Goal: Information Seeking & Learning: Find specific fact

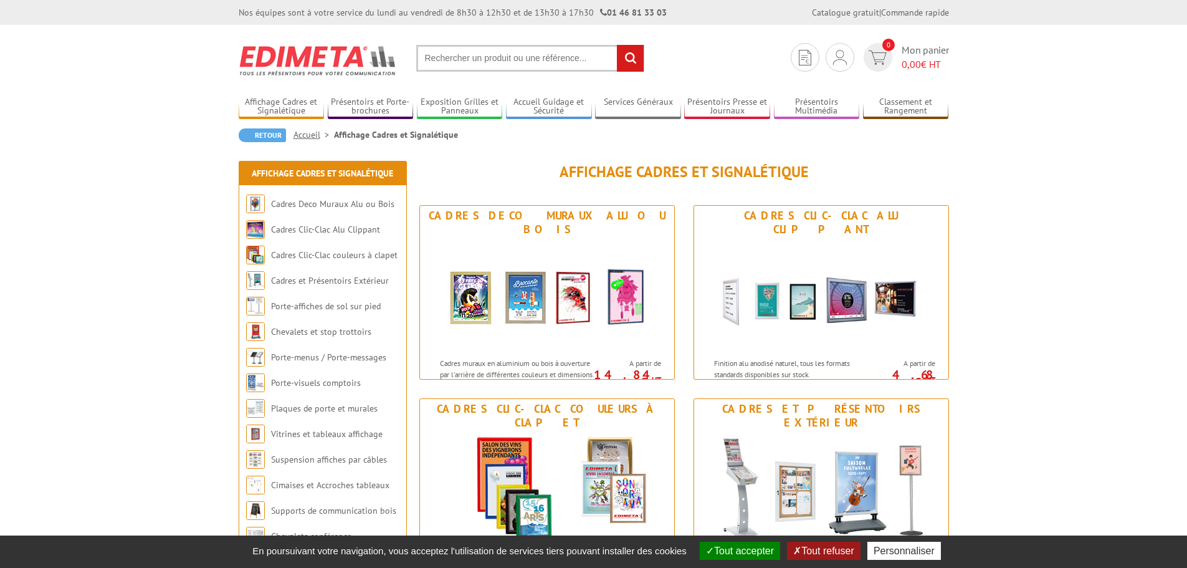
click at [481, 54] on input "text" at bounding box center [530, 58] width 228 height 27
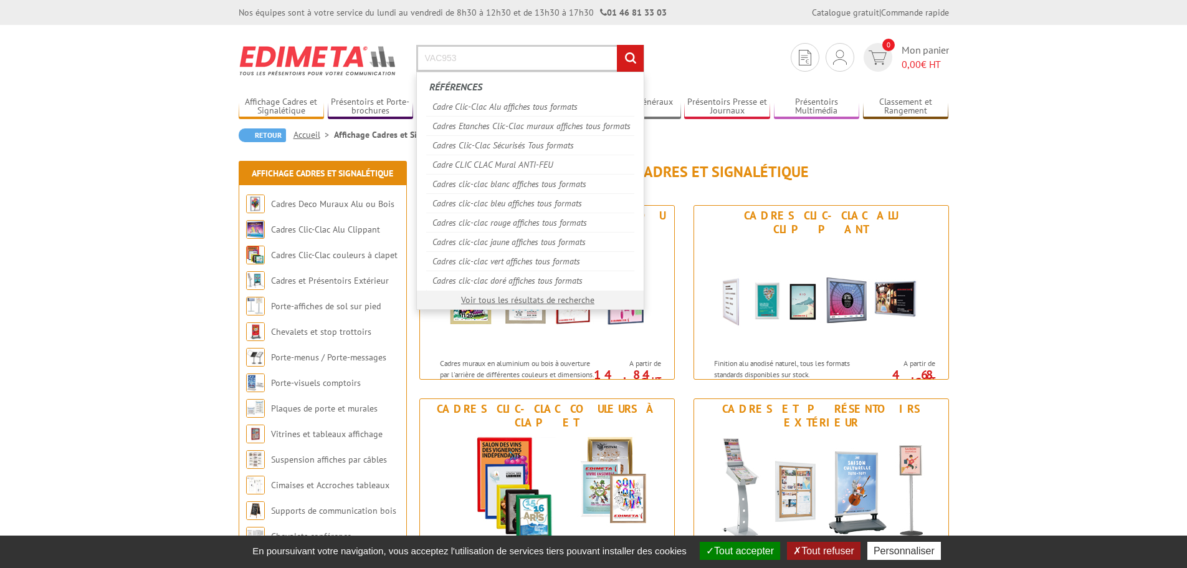
type input "VAC953"
click at [617, 45] on input "rechercher" at bounding box center [630, 58] width 27 height 27
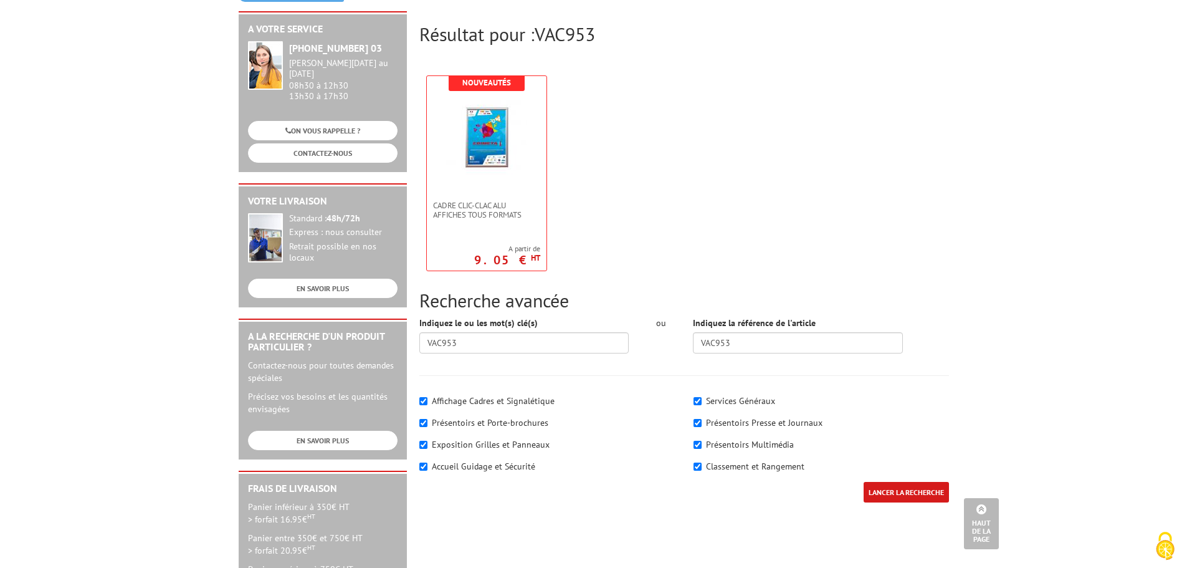
scroll to position [125, 0]
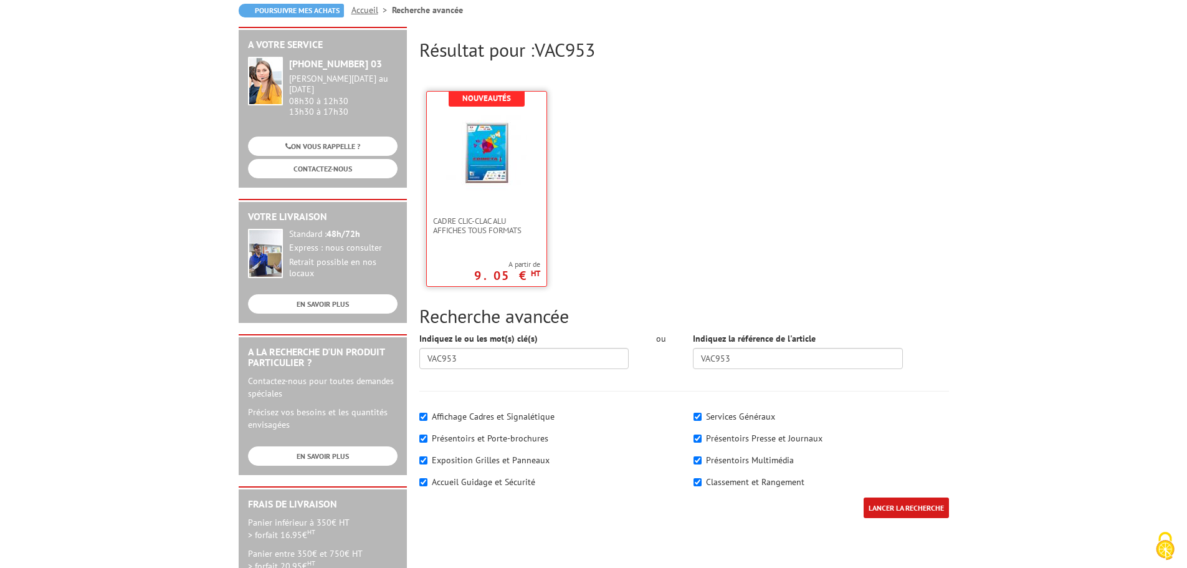
click at [496, 169] on img at bounding box center [486, 150] width 81 height 81
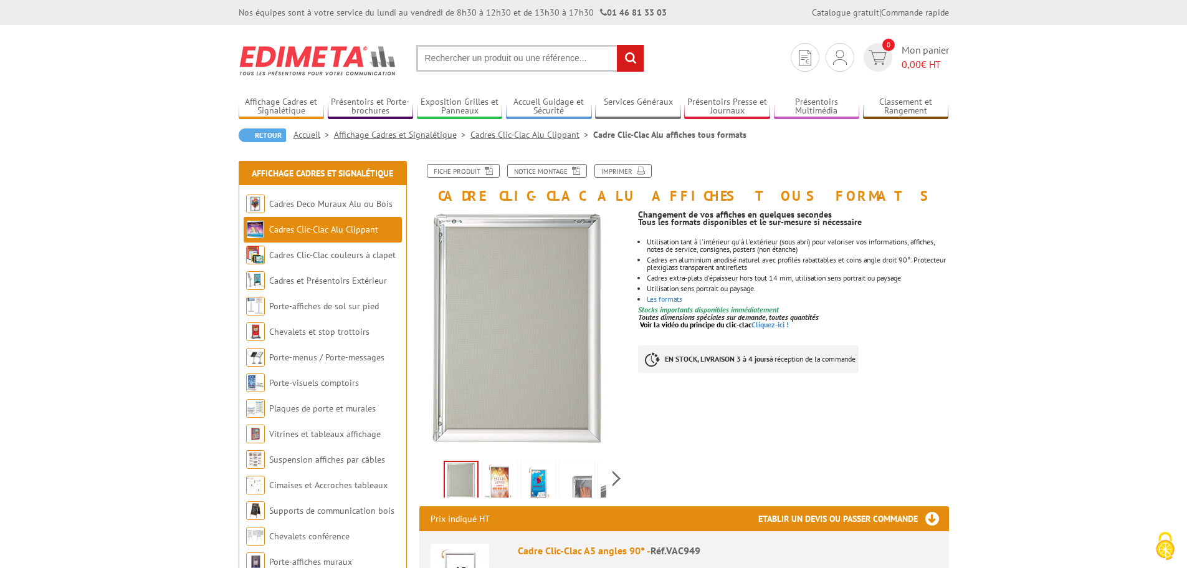
click at [497, 59] on input "text" at bounding box center [530, 58] width 228 height 27
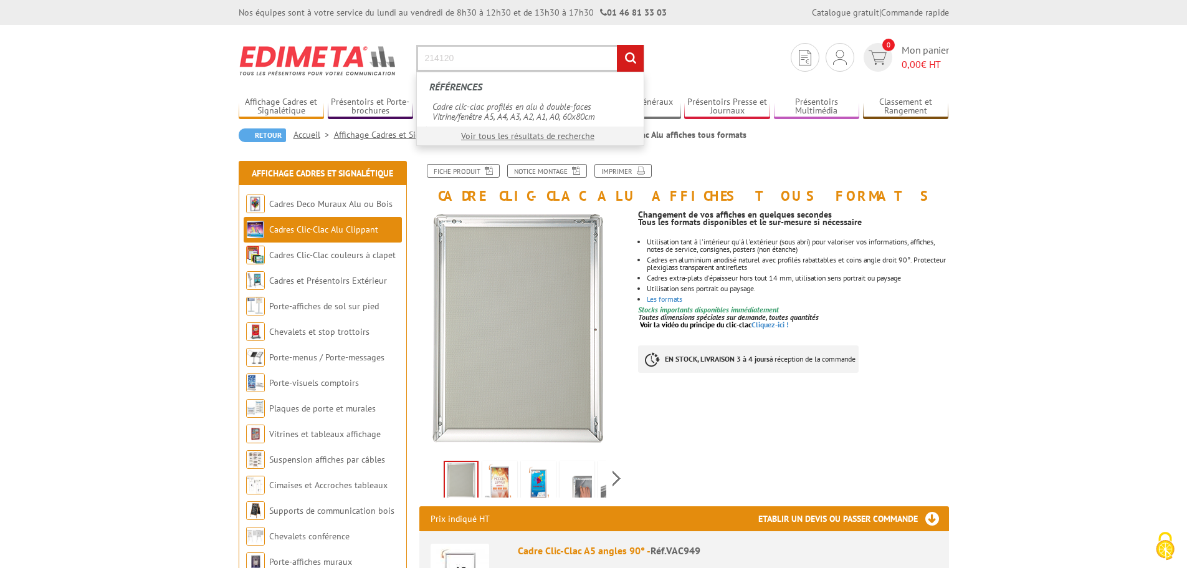
type input "214120"
click at [617, 45] on input "rechercher" at bounding box center [630, 58] width 27 height 27
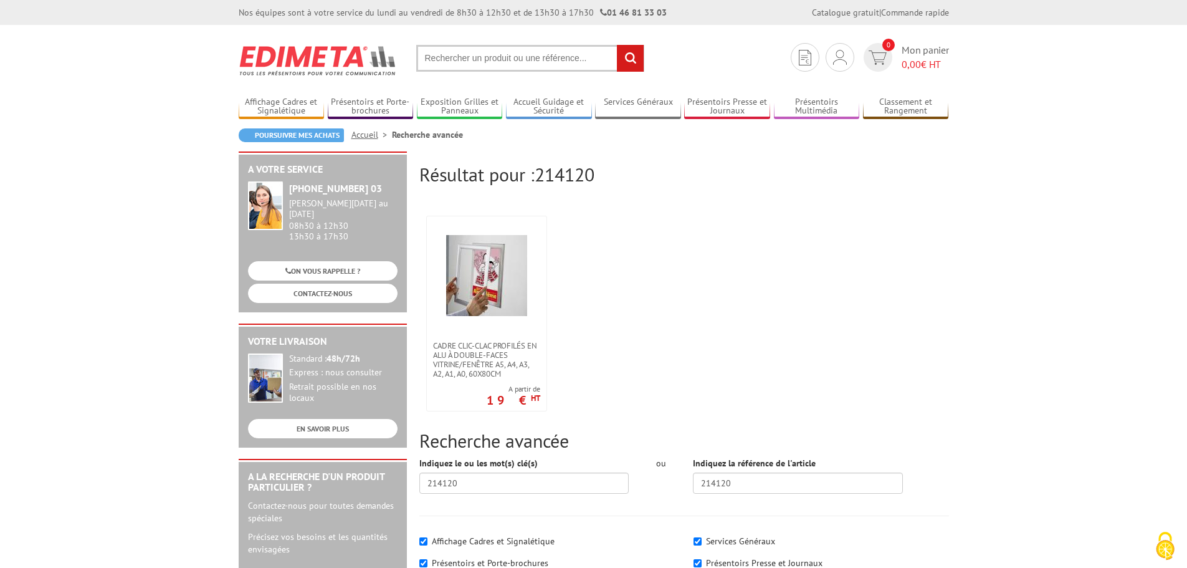
drag, startPoint x: 470, startPoint y: 356, endPoint x: 697, endPoint y: 331, distance: 228.1
click at [697, 329] on ul "Cadre clic-clac profilés en alu à double-faces Vitrine/fenêtre A5, A4, A3, A2, …" at bounding box center [684, 313] width 530 height 208
click at [494, 356] on span "Cadre clic-clac profilés en alu à double-faces Vitrine/fenêtre A5, A4, A3, A2, …" at bounding box center [486, 359] width 107 height 37
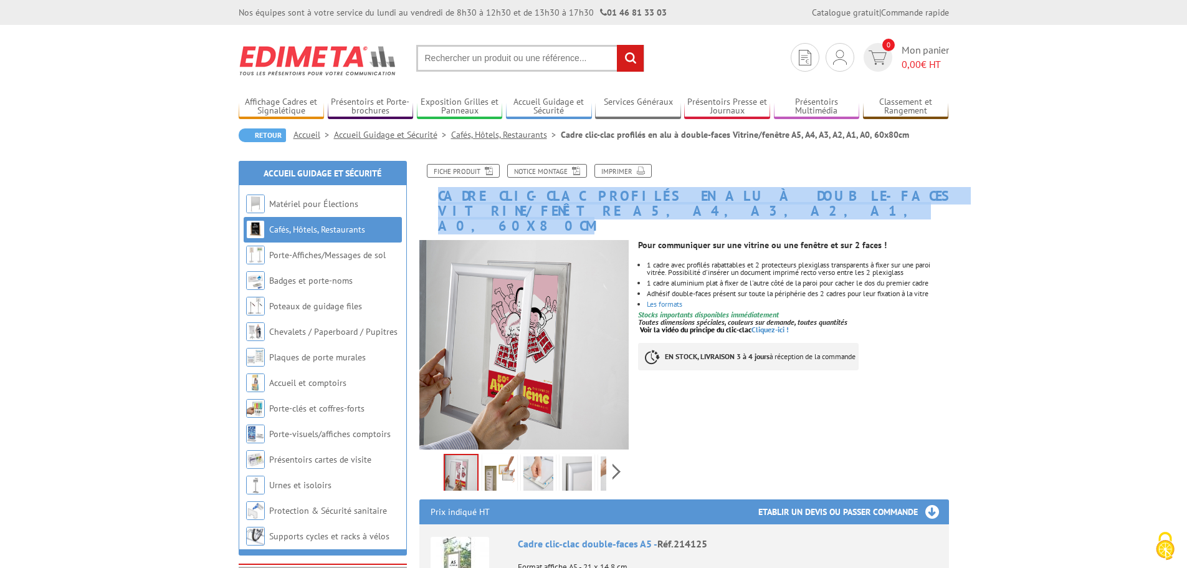
drag, startPoint x: 435, startPoint y: 189, endPoint x: 566, endPoint y: 212, distance: 132.2
click at [566, 212] on h1 "Cadre clic-clac profilés en alu à double-faces Vitrine/fenêtre A5, A4, A3, A2, …" at bounding box center [684, 199] width 548 height 70
drag, startPoint x: 507, startPoint y: 195, endPoint x: 806, endPoint y: 409, distance: 367.5
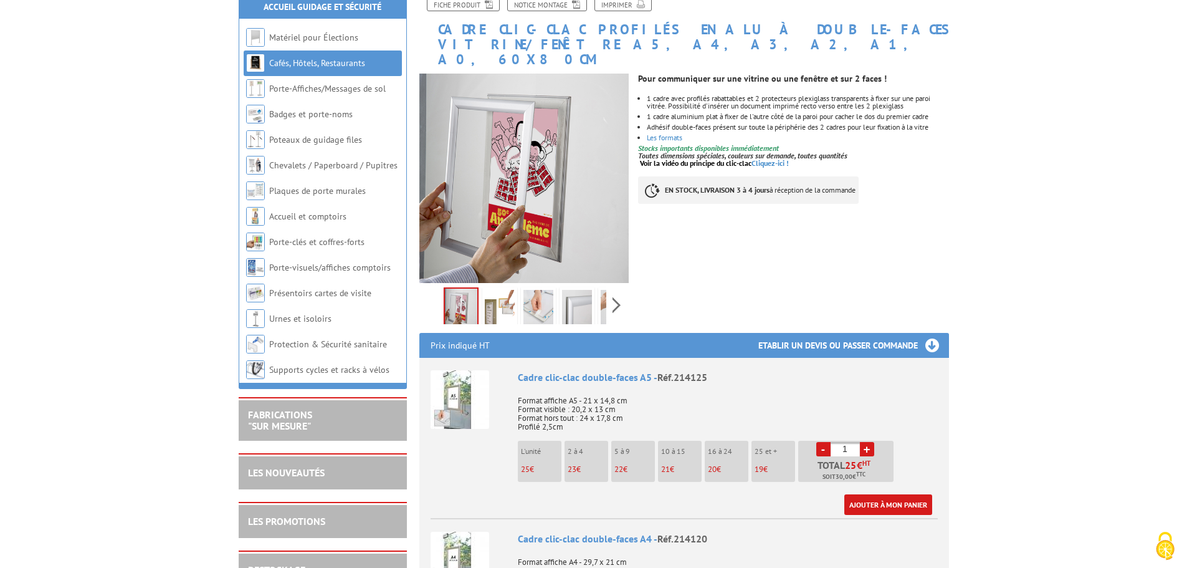
scroll to position [374, 0]
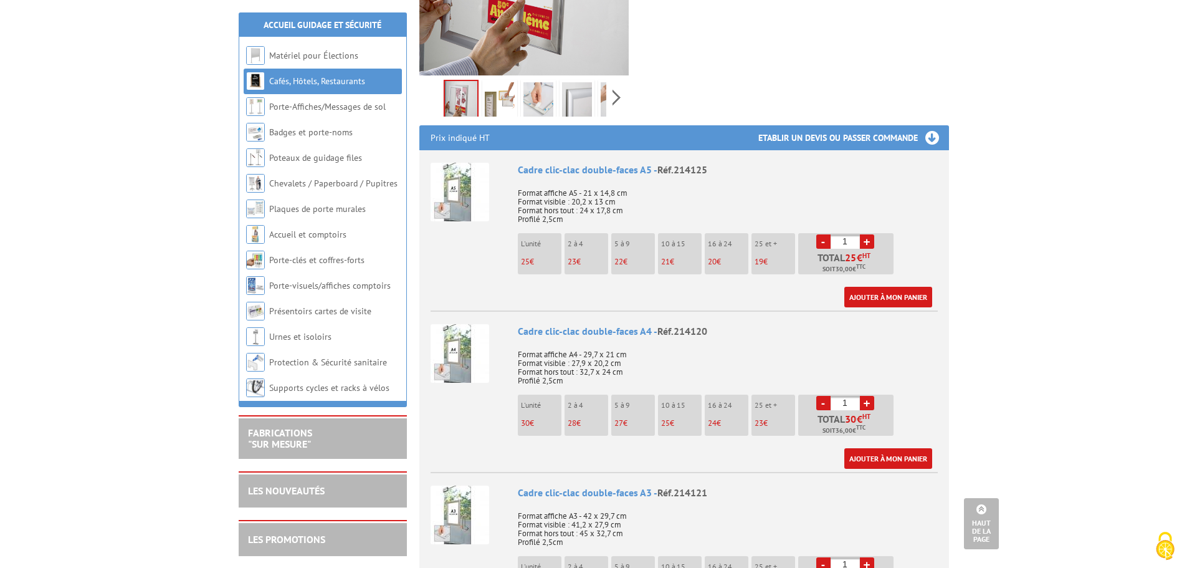
click at [462, 179] on img at bounding box center [459, 192] width 59 height 59
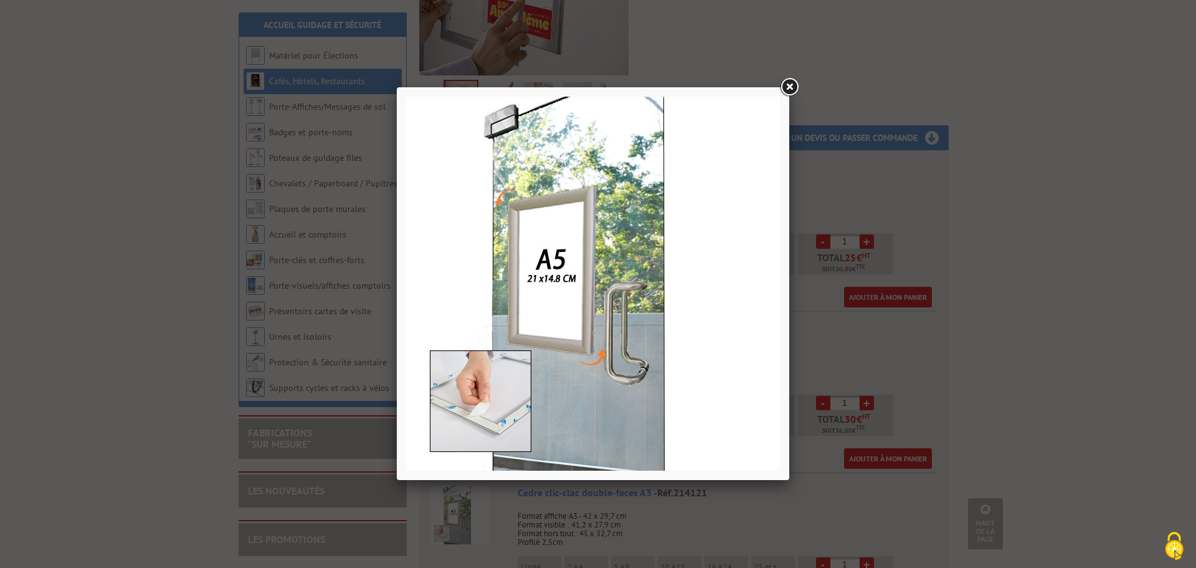
click at [791, 87] on link at bounding box center [789, 87] width 22 height 22
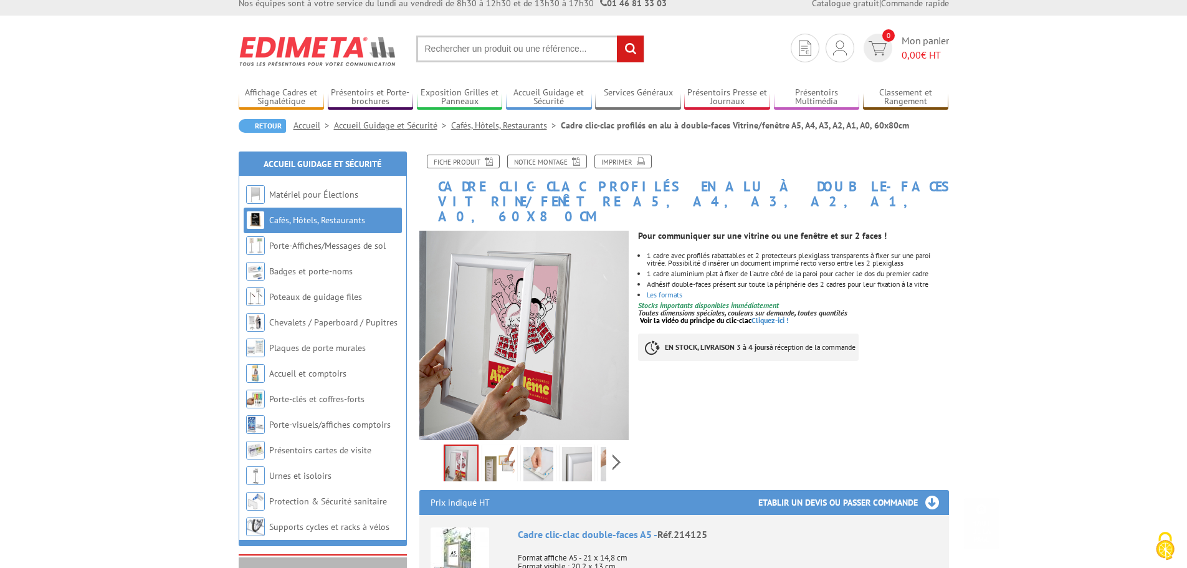
scroll to position [0, 0]
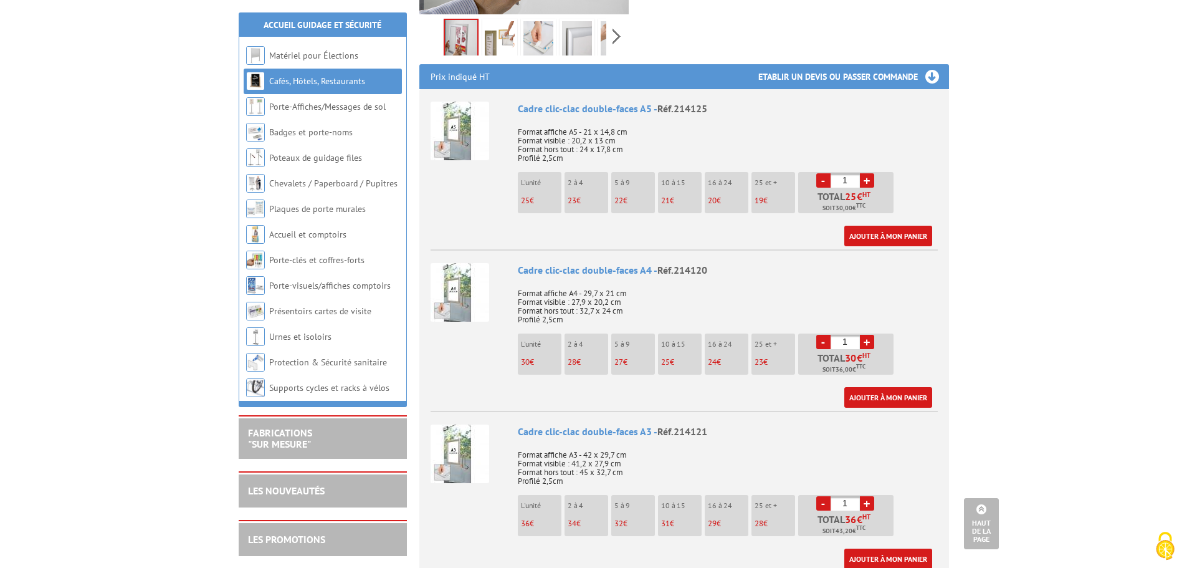
scroll to position [436, 0]
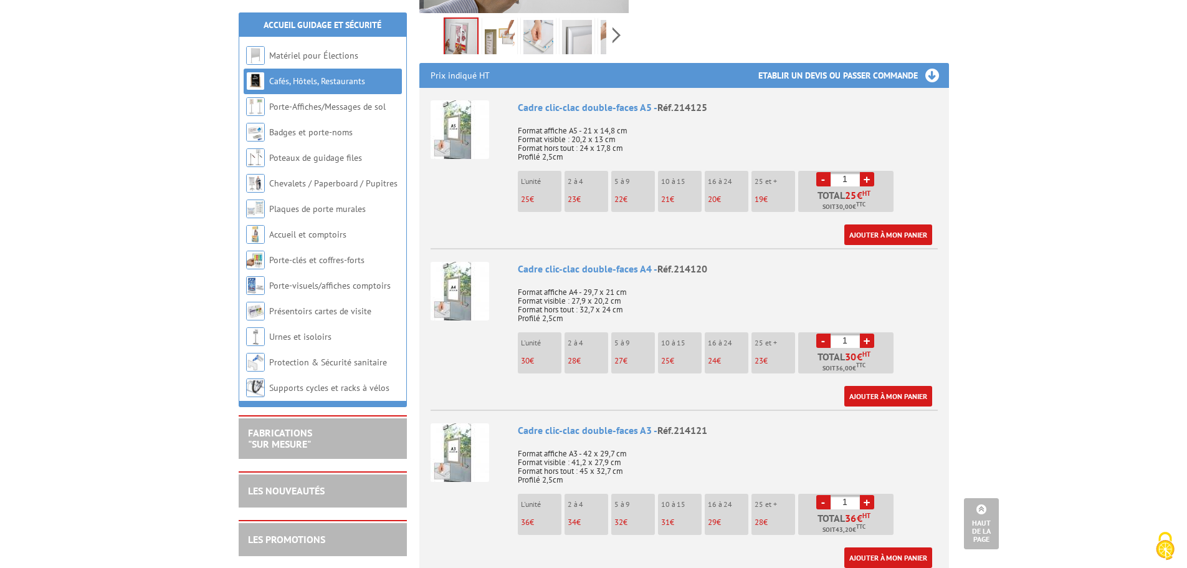
click at [543, 284] on p "Format affiche A4 - 29,7 x 21 cm Format visible : 27,9 x 20,2 cm Format hors to…" at bounding box center [728, 301] width 420 height 44
click at [525, 262] on div "Cadre clic-clac double-faces A4 - Réf.214120" at bounding box center [728, 269] width 420 height 14
click at [516, 250] on li "Cadre clic-clac double-faces A4 - Réf.214120 Format affiche A4 - 29,7 x 21 cm F…" at bounding box center [683, 327] width 507 height 158
drag, startPoint x: 517, startPoint y: 251, endPoint x: 634, endPoint y: 307, distance: 129.0
click at [634, 307] on div "Cadre clic-clac double-faces A4 - Réf.214120 Format affiche A4 - 29,7 x 21 cm F…" at bounding box center [728, 334] width 420 height 145
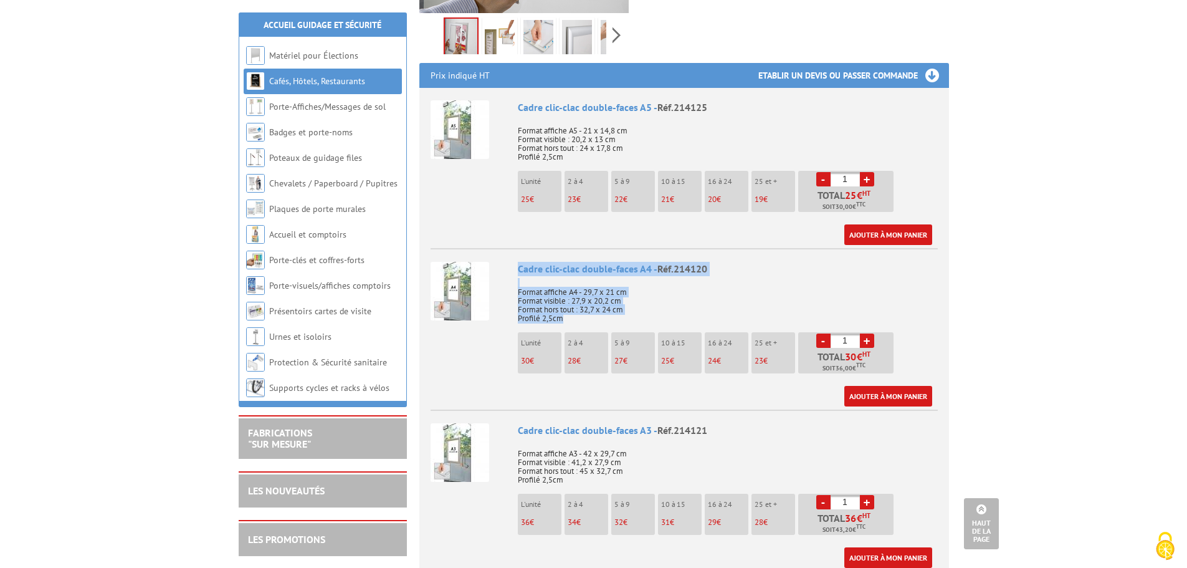
copy div "Cadre clic-clac double-faces A4 - Réf.214120 Format affiche A4 - 29,7 x 21 cm F…"
